Goal: Find specific page/section: Find specific page/section

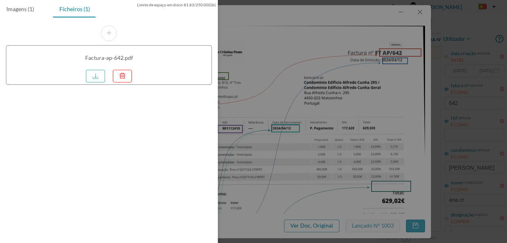
scroll to position [132, 0]
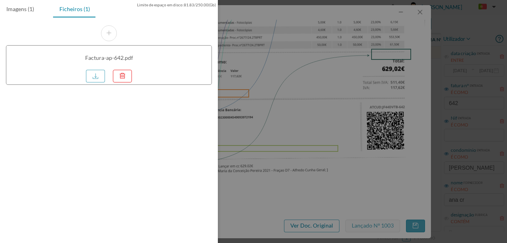
drag, startPoint x: 346, startPoint y: 110, endPoint x: 315, endPoint y: 94, distance: 35.5
click at [346, 110] on div at bounding box center [253, 121] width 507 height 243
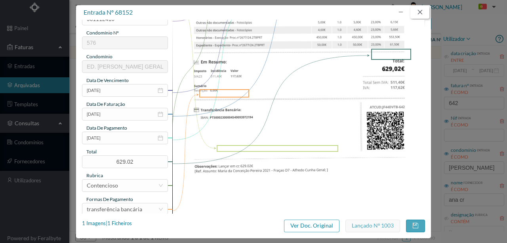
click at [422, 12] on button "button" at bounding box center [420, 12] width 19 height 13
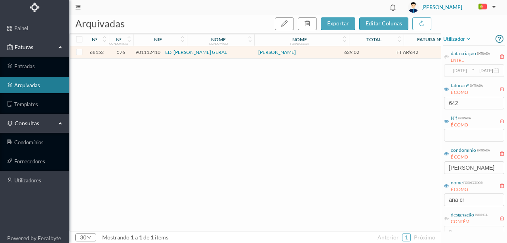
click at [30, 83] on link "arquivadas" at bounding box center [34, 85] width 69 height 16
click at [32, 84] on link "arquivadas" at bounding box center [34, 85] width 69 height 16
drag, startPoint x: 469, startPoint y: 106, endPoint x: 361, endPoint y: 111, distance: 107.9
click at [375, 112] on div "arquivadas exportar editar colunas nº nº condomínio nif nome condomínio nome fo…" at bounding box center [288, 129] width 438 height 228
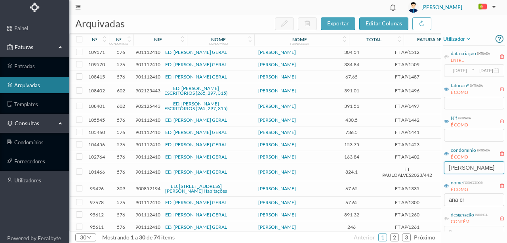
drag, startPoint x: 475, startPoint y: 170, endPoint x: 347, endPoint y: 164, distance: 128.5
click at [349, 164] on div "arquivadas exportar editar colunas nº nº condomínio nif nome condomínio nome fo…" at bounding box center [288, 129] width 438 height 228
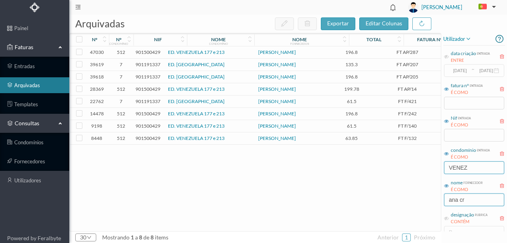
type input "VENEZUE"
click at [456, 201] on input "ana cr" at bounding box center [474, 199] width 60 height 13
drag, startPoint x: 473, startPoint y: 199, endPoint x: 414, endPoint y: 201, distance: 59.5
click at [416, 202] on div "arquivadas exportar editar colunas nº nº condomínio nif nome condomínio nome fo…" at bounding box center [288, 129] width 438 height 228
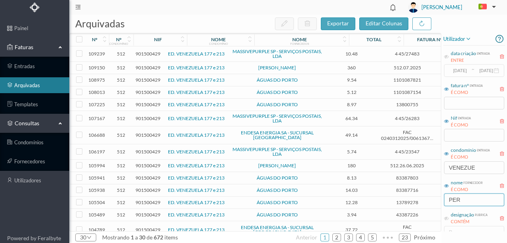
type input "PERI"
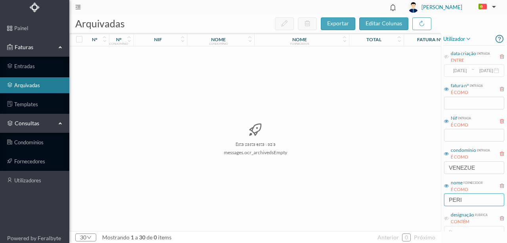
drag, startPoint x: 471, startPoint y: 197, endPoint x: 430, endPoint y: 200, distance: 41.3
click at [430, 200] on div "arquivadas exportar editar colunas nº nº condomínio nif nome condomínio nome fo…" at bounding box center [288, 129] width 438 height 228
drag, startPoint x: 435, startPoint y: 199, endPoint x: 392, endPoint y: 196, distance: 43.3
click at [393, 198] on div "arquivadas exportar editar colunas nº nº condomínio nif nome condomínio nome fo…" at bounding box center [288, 129] width 438 height 228
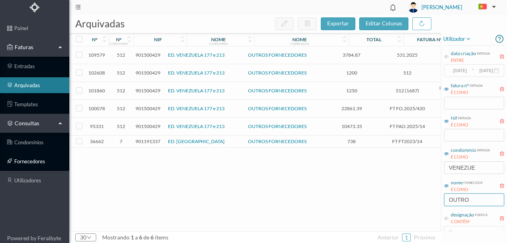
type input "OUTRO"
click at [32, 67] on link "entradas" at bounding box center [34, 66] width 69 height 16
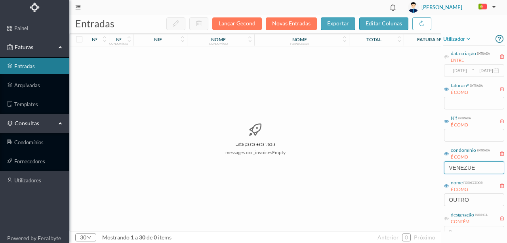
drag, startPoint x: 485, startPoint y: 164, endPoint x: 296, endPoint y: 142, distance: 189.5
click at [344, 166] on div "entradas Lançar Gecond Novas Entradas exportar editar colunas nº nº condomínio …" at bounding box center [288, 129] width 438 height 228
drag, startPoint x: 478, startPoint y: 201, endPoint x: 366, endPoint y: 197, distance: 111.8
click at [366, 197] on div "entradas Lançar Gecond Novas Entradas exportar editar colunas nº nº condomínio …" at bounding box center [288, 129] width 438 height 228
click at [279, 24] on button "Novas Entradas" at bounding box center [291, 23] width 51 height 13
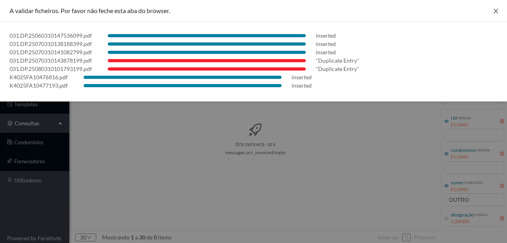
click at [498, 12] on icon "icon: close" at bounding box center [496, 11] width 6 height 6
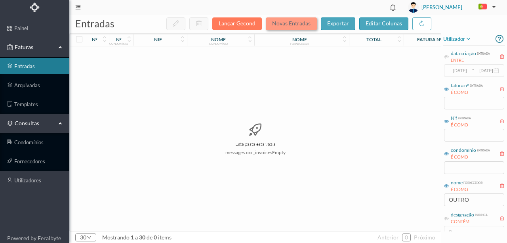
click at [293, 21] on button "Novas Entradas" at bounding box center [291, 23] width 51 height 13
